Goal: Task Accomplishment & Management: Use online tool/utility

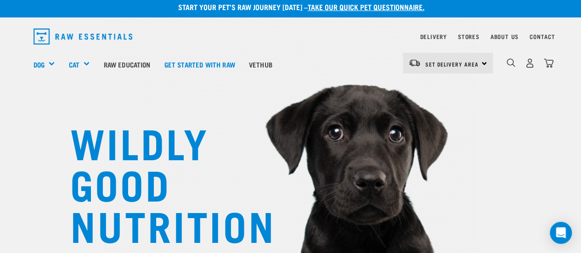
scroll to position [18, 0]
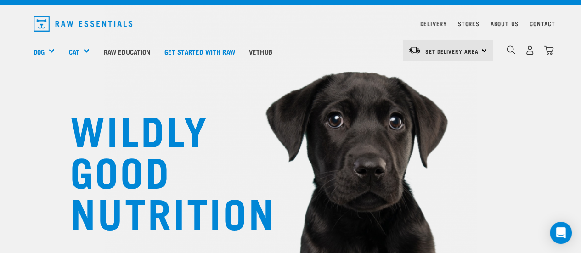
drag, startPoint x: 586, startPoint y: 30, endPoint x: 573, endPoint y: 21, distance: 15.8
click at [426, 24] on link "Delivery" at bounding box center [433, 23] width 27 height 3
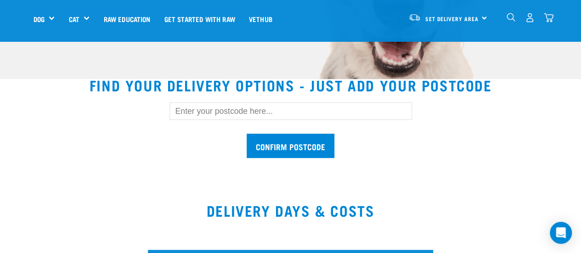
scroll to position [238, 0]
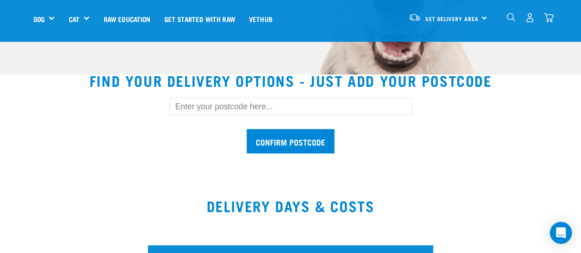
click at [308, 104] on input "text" at bounding box center [290, 106] width 242 height 17
click at [281, 105] on input "text" at bounding box center [290, 106] width 242 height 17
click at [271, 105] on input "text" at bounding box center [290, 106] width 242 height 17
click at [295, 102] on input "text" at bounding box center [290, 106] width 242 height 17
type input "3510"
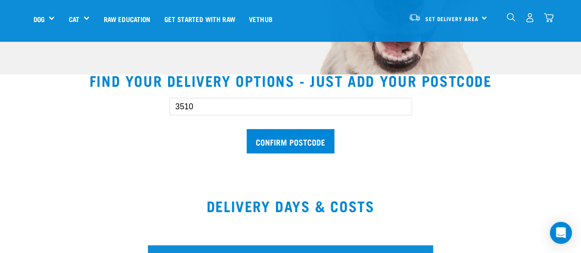
click at [246, 129] on input "Confirm postcode" at bounding box center [290, 141] width 88 height 24
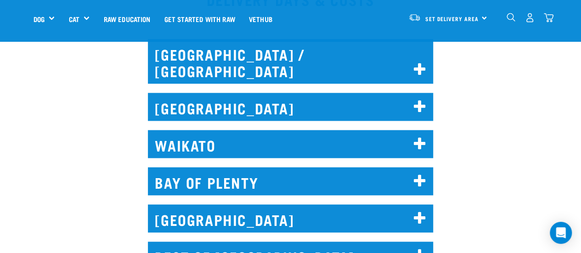
scroll to position [557, 0]
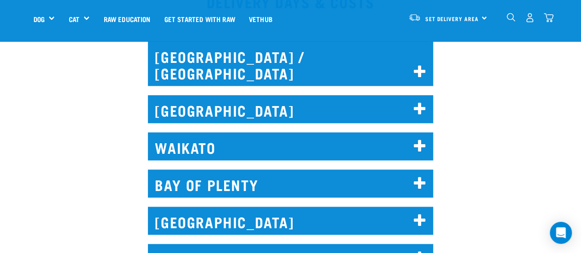
click at [425, 139] on icon at bounding box center [420, 146] width 12 height 15
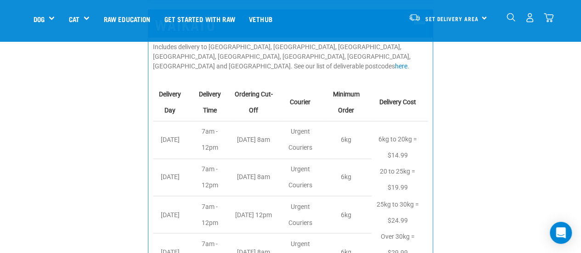
scroll to position [683, 0]
